Goal: Navigation & Orientation: Find specific page/section

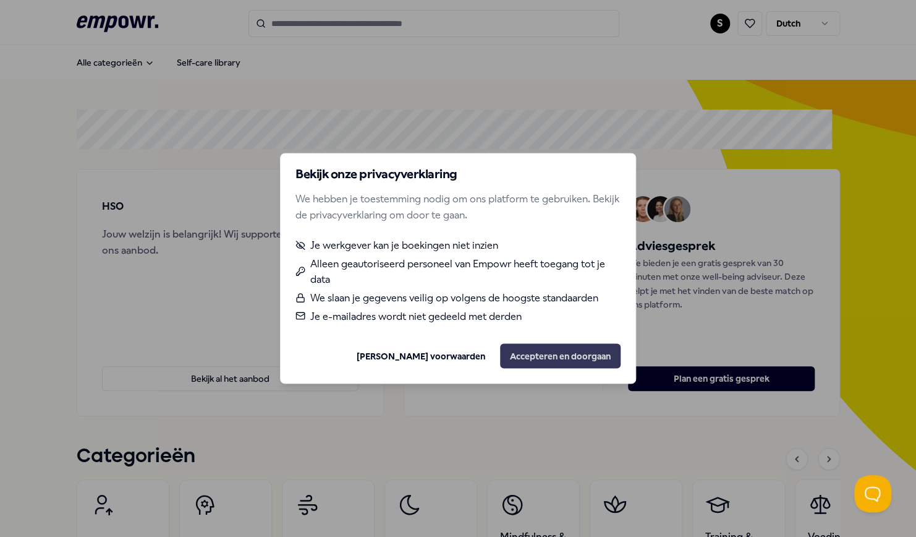
click at [540, 351] on button "Accepteren en doorgaan" at bounding box center [560, 356] width 121 height 25
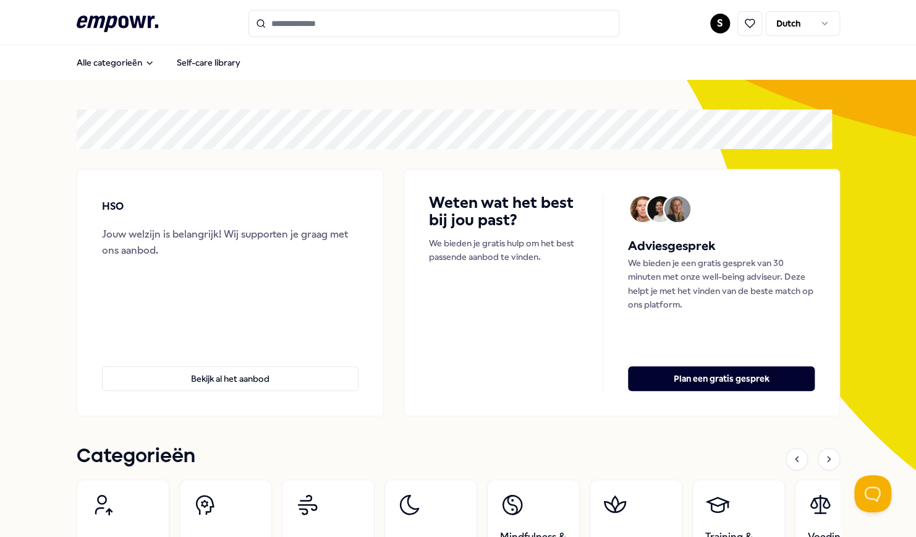
drag, startPoint x: 192, startPoint y: 454, endPoint x: 82, endPoint y: 456, distance: 110.1
click at [82, 456] on h1 "Categorieën" at bounding box center [136, 456] width 119 height 31
drag, startPoint x: 82, startPoint y: 456, endPoint x: 124, endPoint y: 462, distance: 42.5
click at [124, 462] on h1 "Categorieën" at bounding box center [136, 456] width 119 height 31
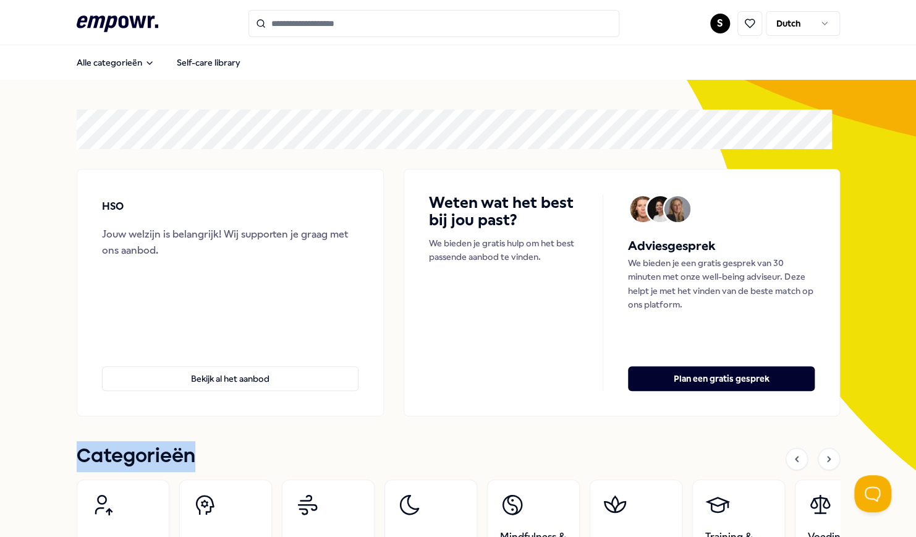
click at [124, 462] on h1 "Categorieën" at bounding box center [136, 456] width 119 height 31
drag, startPoint x: 124, startPoint y: 462, endPoint x: 155, endPoint y: 465, distance: 30.4
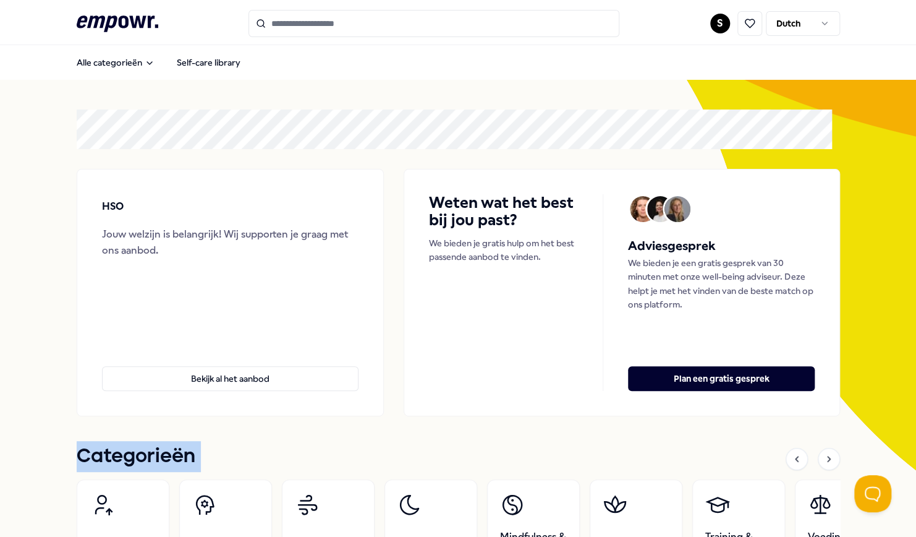
click at [155, 465] on h1 "Categorieën" at bounding box center [136, 456] width 119 height 31
drag, startPoint x: 155, startPoint y: 465, endPoint x: 233, endPoint y: 465, distance: 78.5
click at [233, 465] on div "Categorieën" at bounding box center [458, 459] width 763 height 26
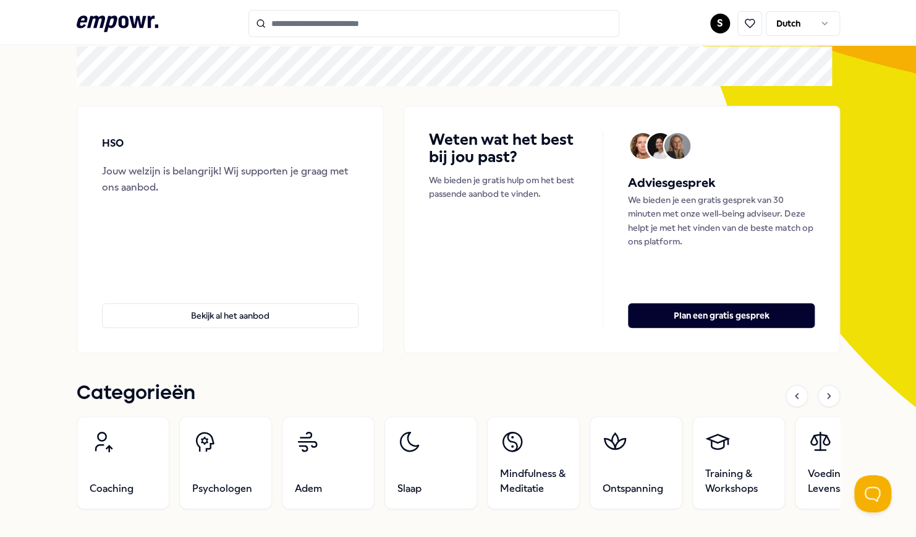
scroll to position [64, 0]
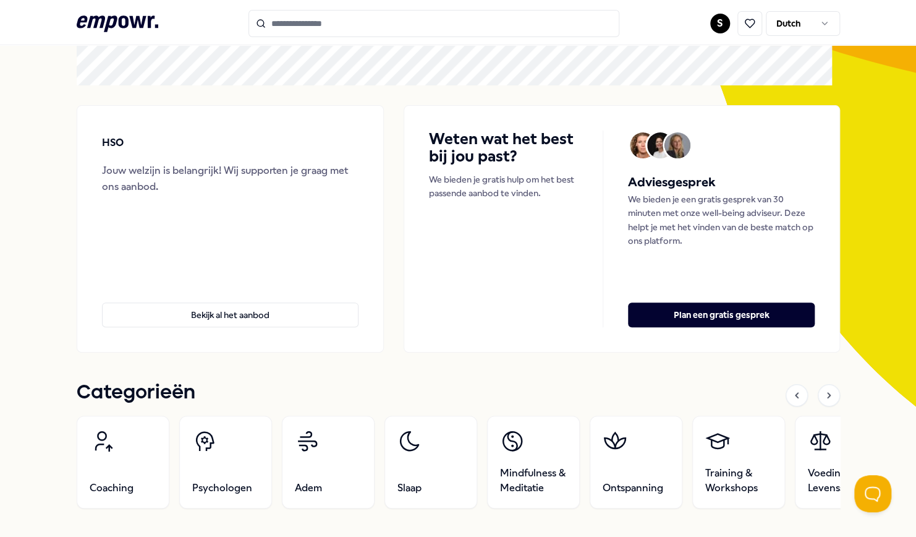
click at [185, 390] on h1 "Categorieën" at bounding box center [136, 392] width 119 height 31
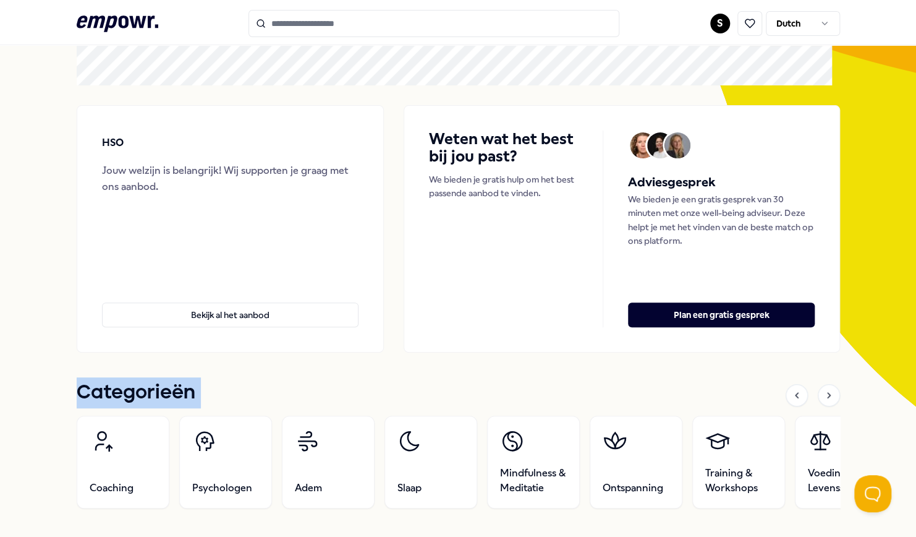
click at [185, 390] on h1 "Categorieën" at bounding box center [136, 392] width 119 height 31
drag, startPoint x: 185, startPoint y: 390, endPoint x: 246, endPoint y: 401, distance: 62.1
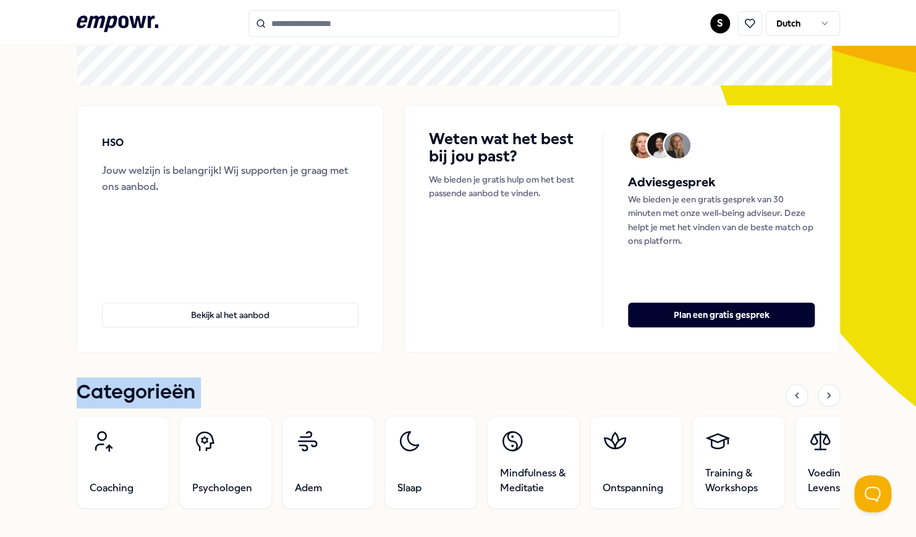
click at [246, 401] on div "Categorieën" at bounding box center [458, 395] width 763 height 26
click at [646, 388] on div "Categorieën" at bounding box center [458, 395] width 763 height 26
click at [186, 388] on h1 "Categorieën" at bounding box center [136, 392] width 119 height 31
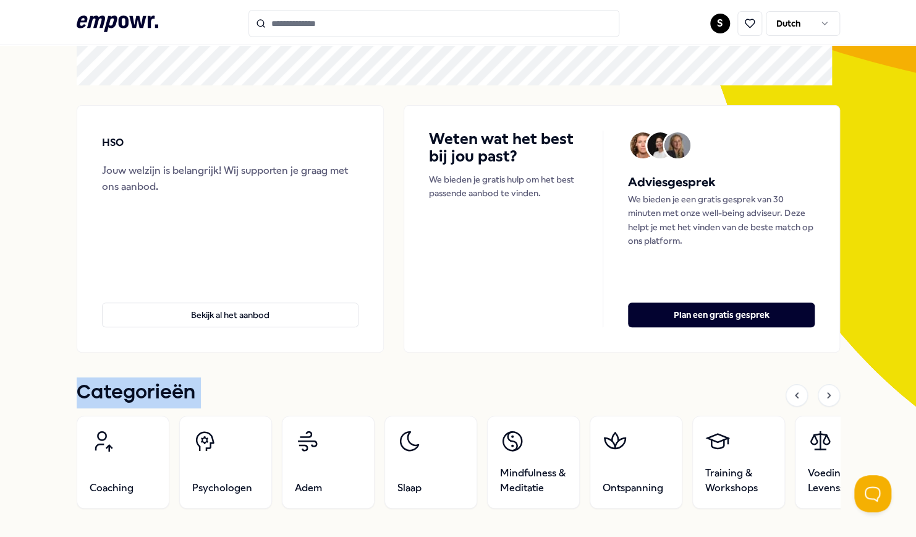
click at [186, 388] on h1 "Categorieën" at bounding box center [136, 392] width 119 height 31
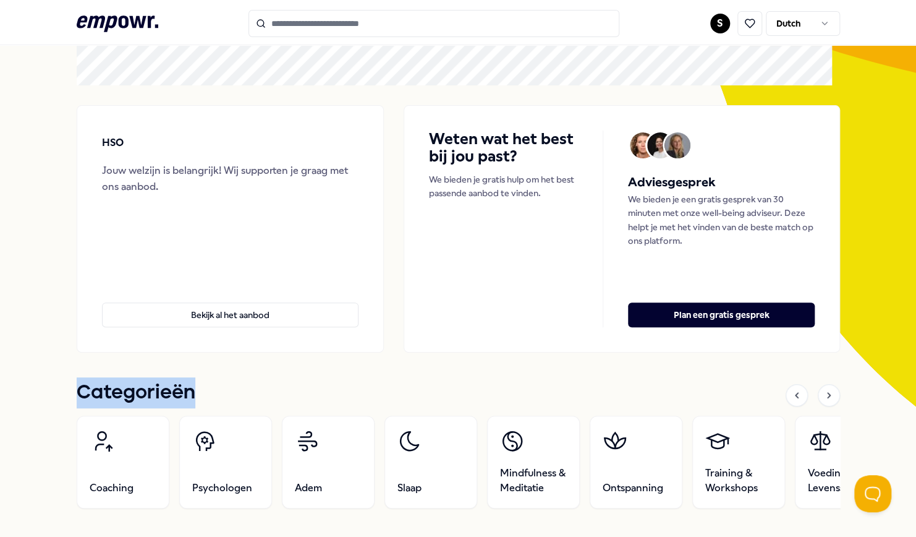
click at [186, 388] on h1 "Categorieën" at bounding box center [136, 392] width 119 height 31
click at [305, 390] on div "Categorieën" at bounding box center [458, 395] width 763 height 26
click at [206, 393] on div "Categorieën" at bounding box center [458, 395] width 763 height 26
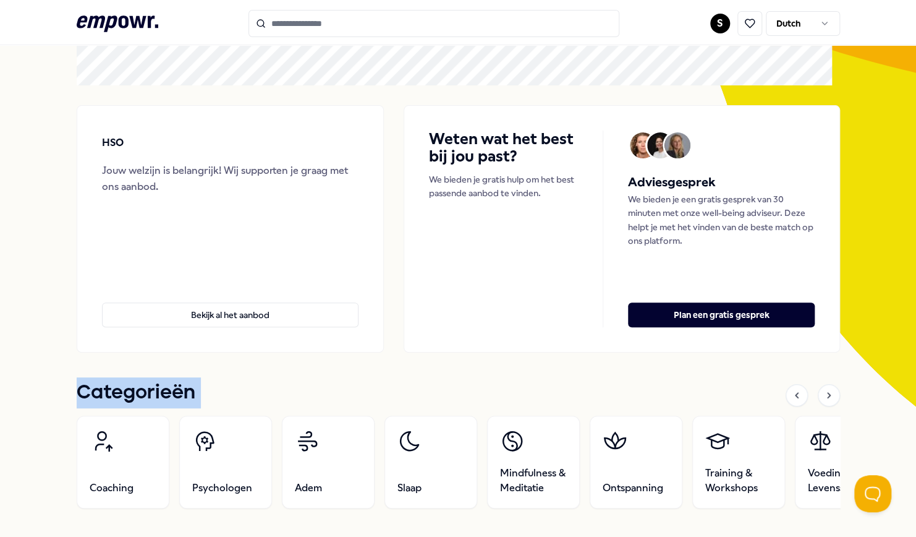
drag, startPoint x: 206, startPoint y: 393, endPoint x: 184, endPoint y: 396, distance: 21.8
click at [184, 396] on h1 "Categorieën" at bounding box center [136, 392] width 119 height 31
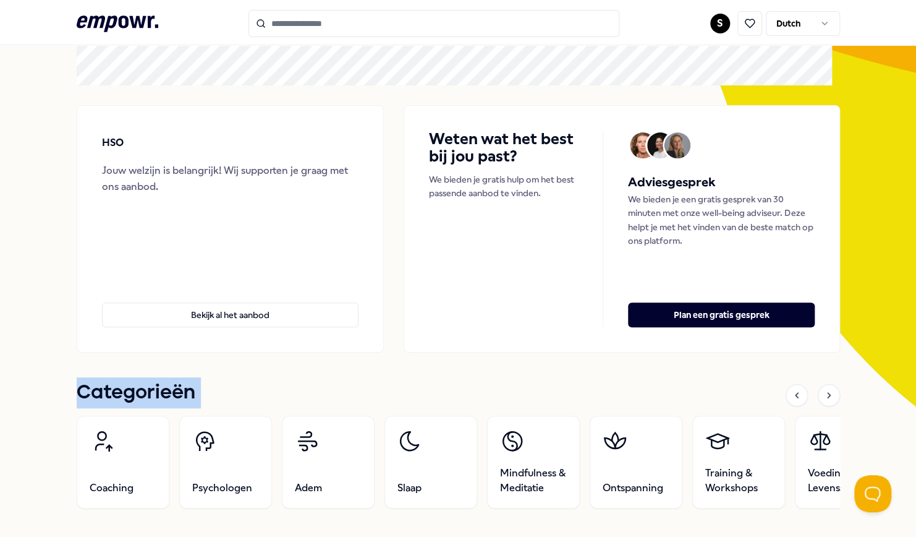
click at [184, 396] on h1 "Categorieën" at bounding box center [136, 392] width 119 height 31
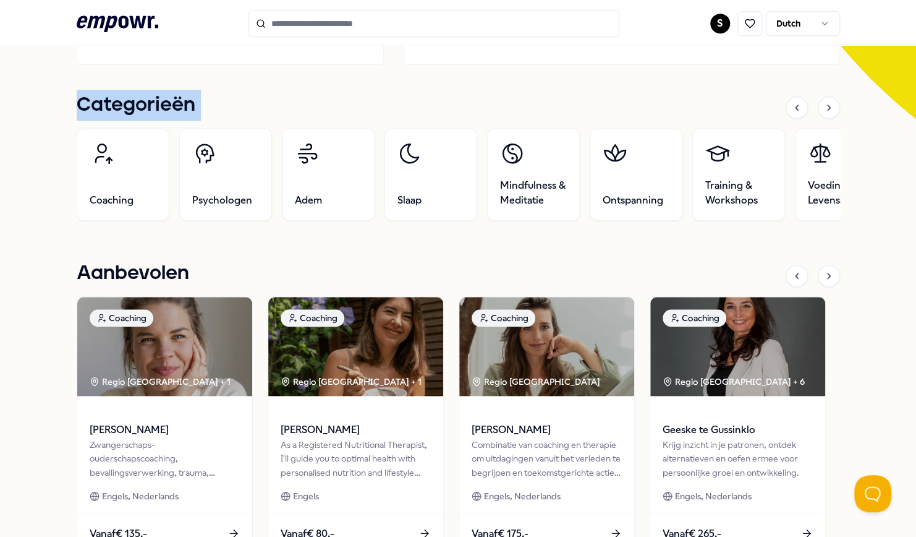
scroll to position [435, 0]
